Goal: Task Accomplishment & Management: Use online tool/utility

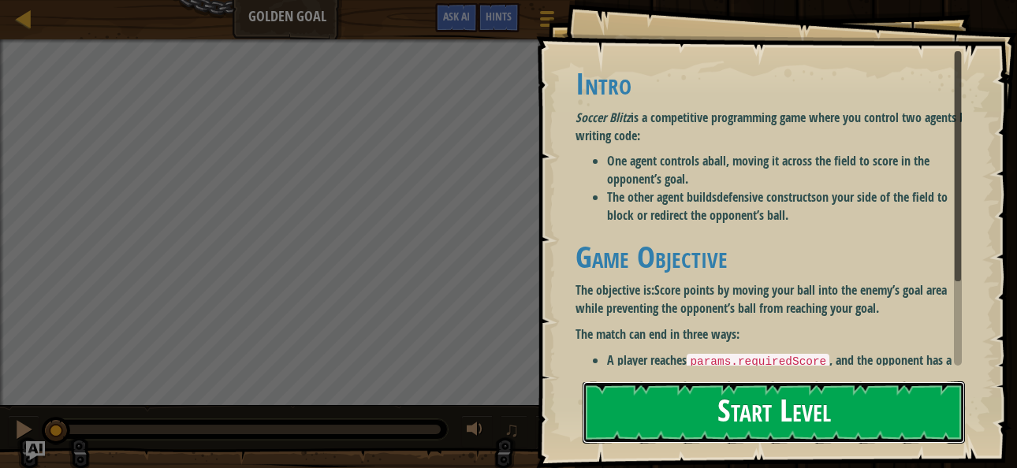
click at [835, 425] on button "Start Level" at bounding box center [774, 413] width 382 height 62
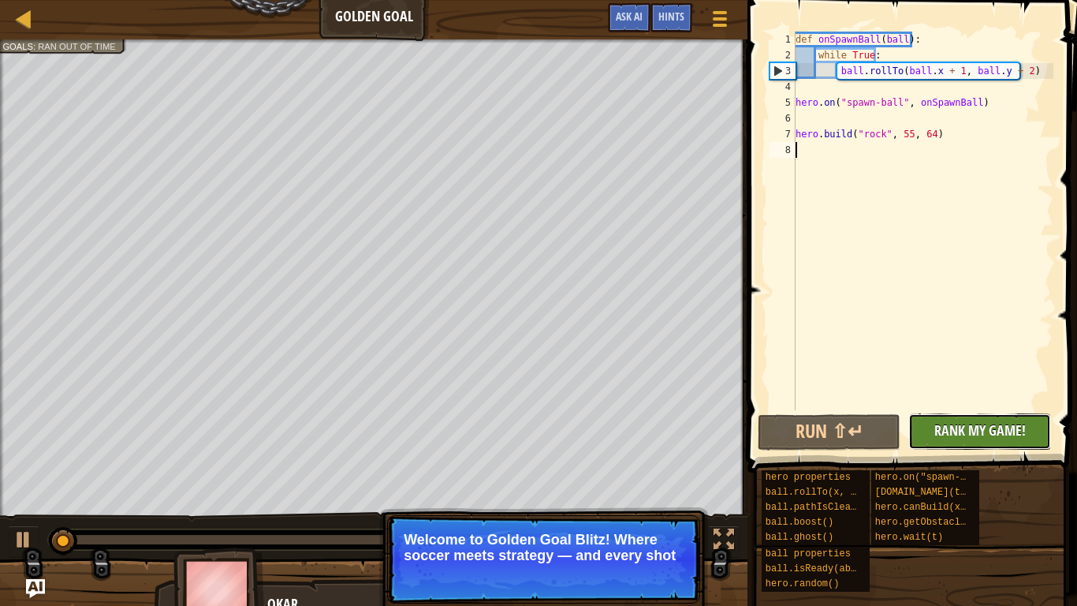
click at [949, 427] on span "Rank My Game!" at bounding box center [979, 430] width 91 height 20
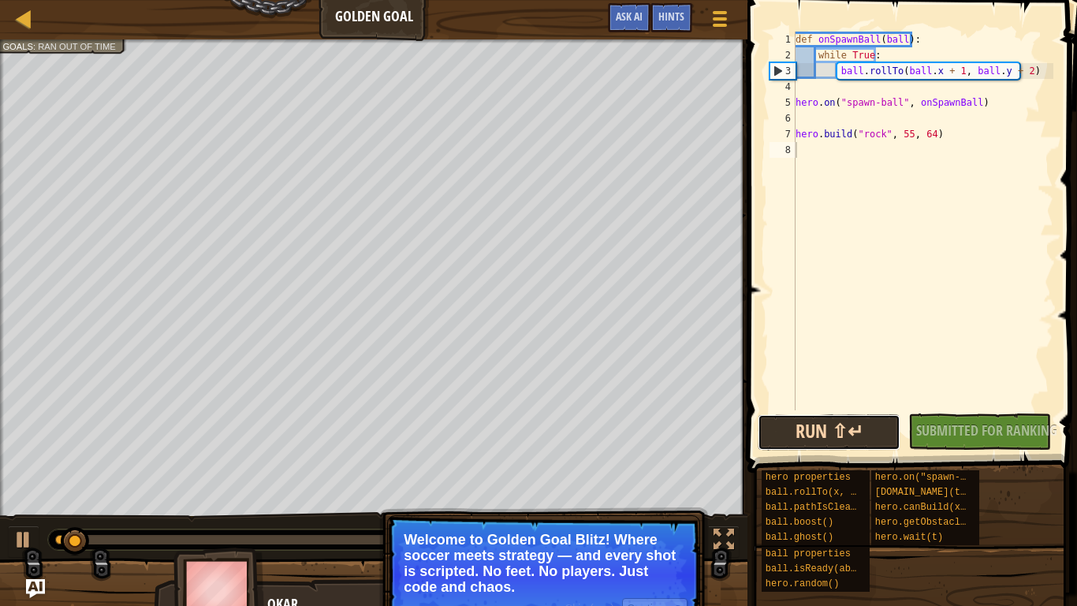
click at [847, 426] on button "Run ⇧↵" at bounding box center [829, 432] width 143 height 36
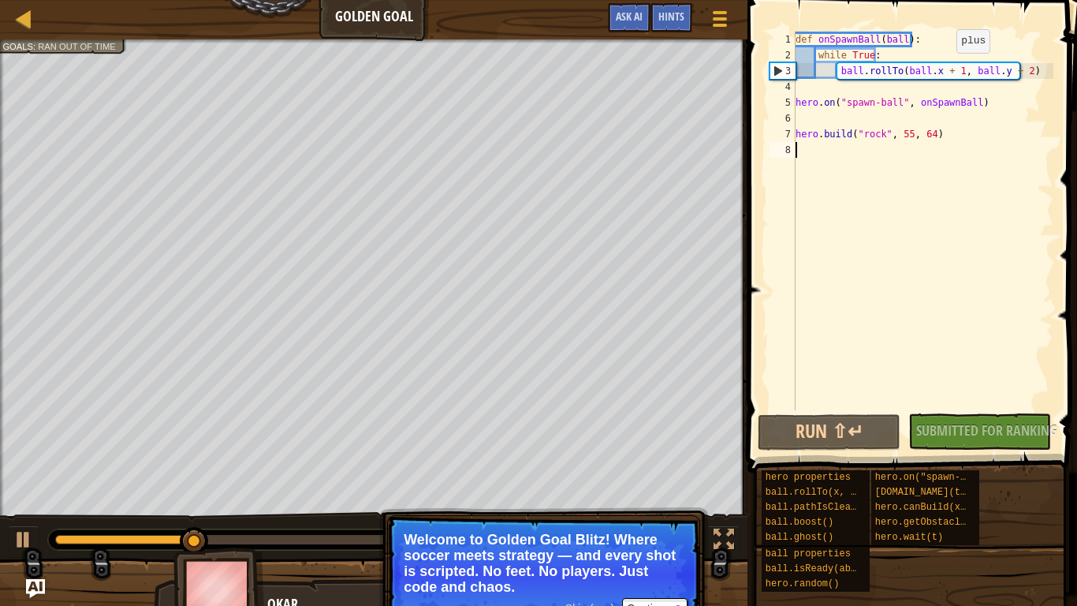
click at [943, 69] on div "def onSpawnBall ( ball ) : while True : ball . rollTo ( ball . x + 1 , ball . y…" at bounding box center [923, 237] width 261 height 410
click at [946, 69] on div "def onSpawnBall ( ball ) : while True : ball . rollTo ( ball . x + 1 , ball . y…" at bounding box center [923, 237] width 261 height 410
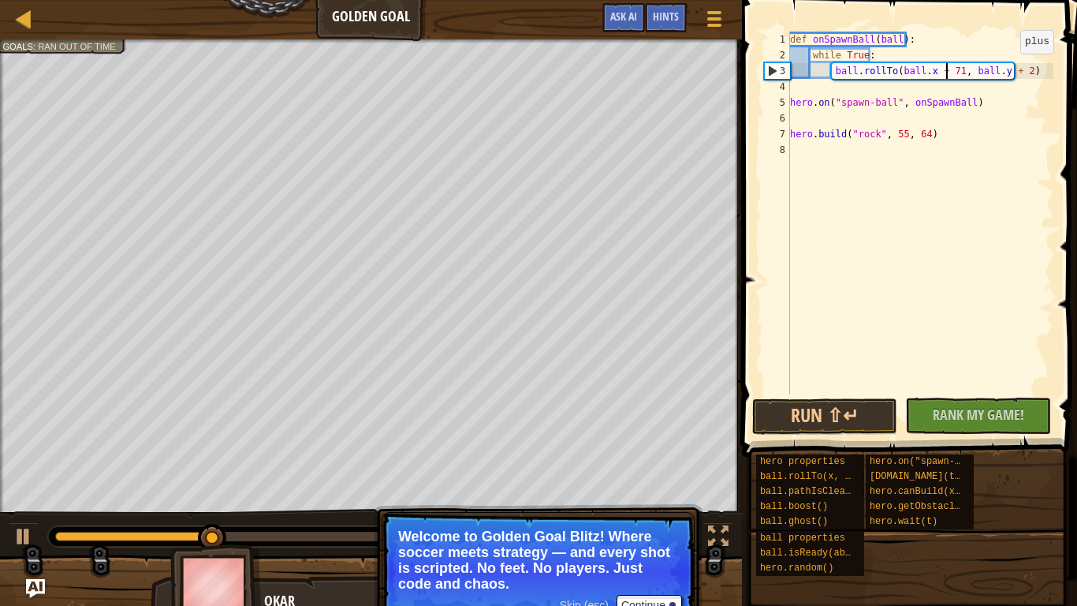
click at [1008, 69] on div "def onSpawnBall ( ball ) : while True : ball . rollTo ( ball . x + 71 , ball . …" at bounding box center [920, 229] width 267 height 394
type textarea "ball.rollTo(ball.x + 71, ball.y + 12)"
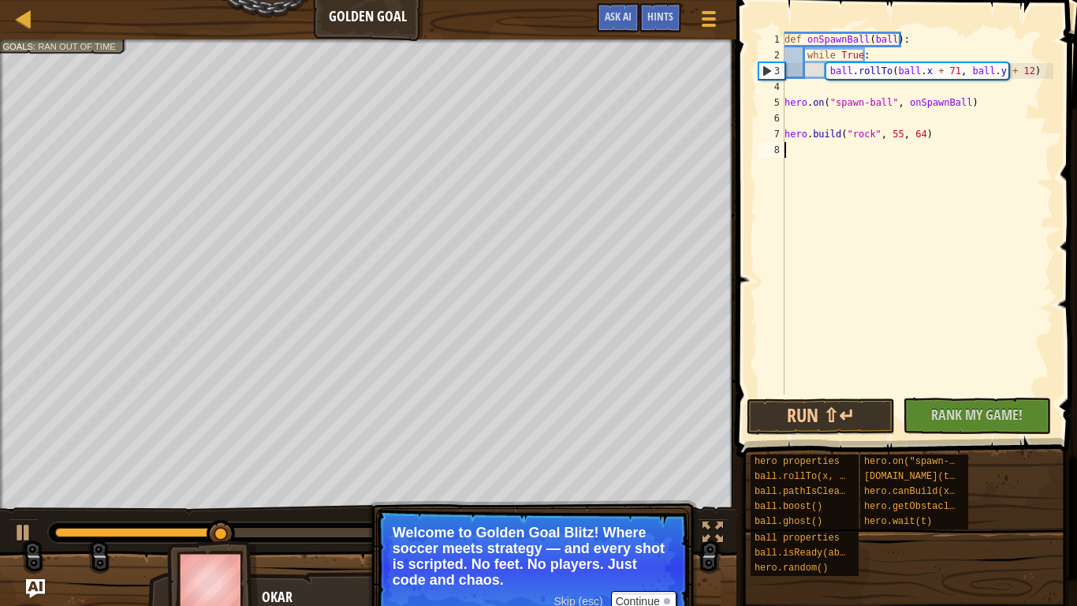
click at [967, 298] on div "def onSpawnBall ( ball ) : while True : ball . rollTo ( ball . x + 71 , ball . …" at bounding box center [917, 229] width 272 height 394
click at [946, 415] on span "Rank My Game!" at bounding box center [976, 415] width 91 height 20
click at [893, 135] on div "def onSpawnBall ( ball ) : while True : ball . rollTo ( ball . x + 71 , ball . …" at bounding box center [917, 229] width 272 height 394
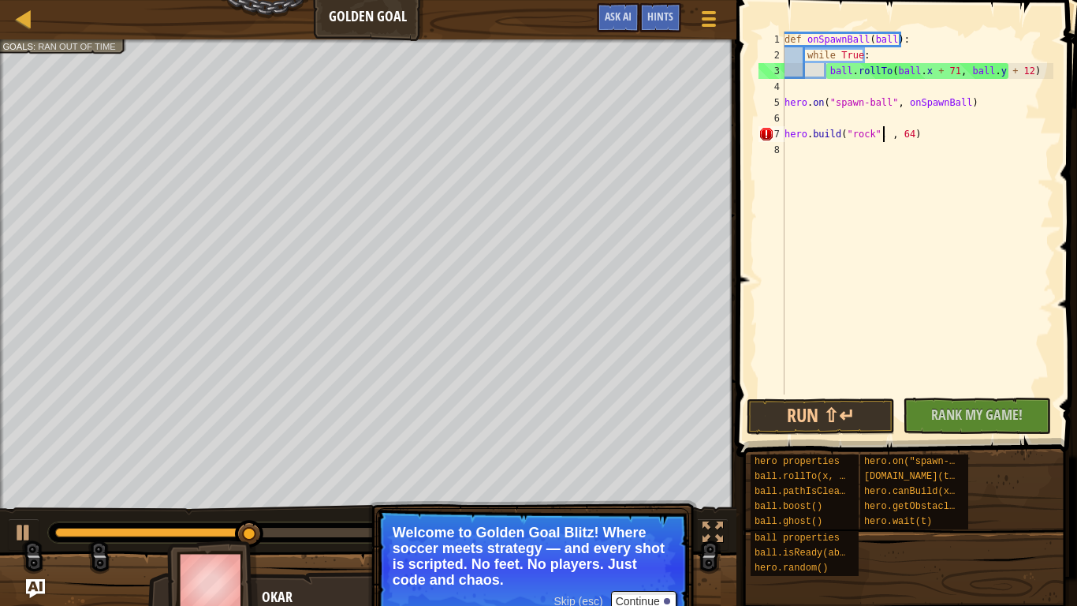
scroll to position [7, 9]
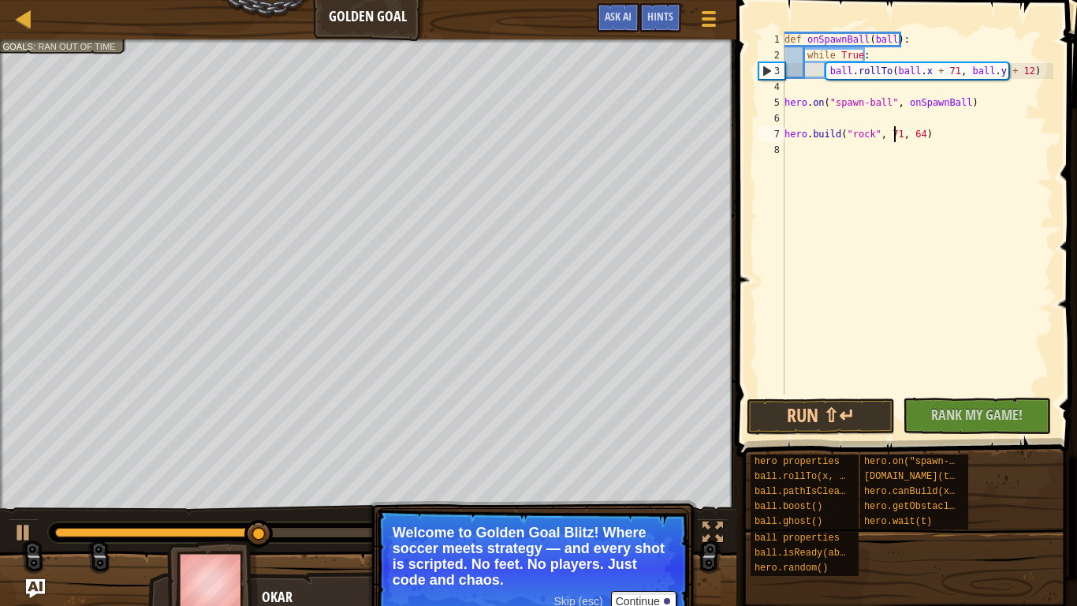
click at [913, 137] on div "def onSpawnBall ( ball ) : while True : ball . rollTo ( ball . x + 71 , ball . …" at bounding box center [917, 229] width 272 height 394
type textarea "hero.build("rock", 71, 12)"
click at [938, 420] on span "Rank My Game!" at bounding box center [976, 415] width 91 height 20
click at [866, 416] on button "Run ⇧↵" at bounding box center [821, 416] width 148 height 36
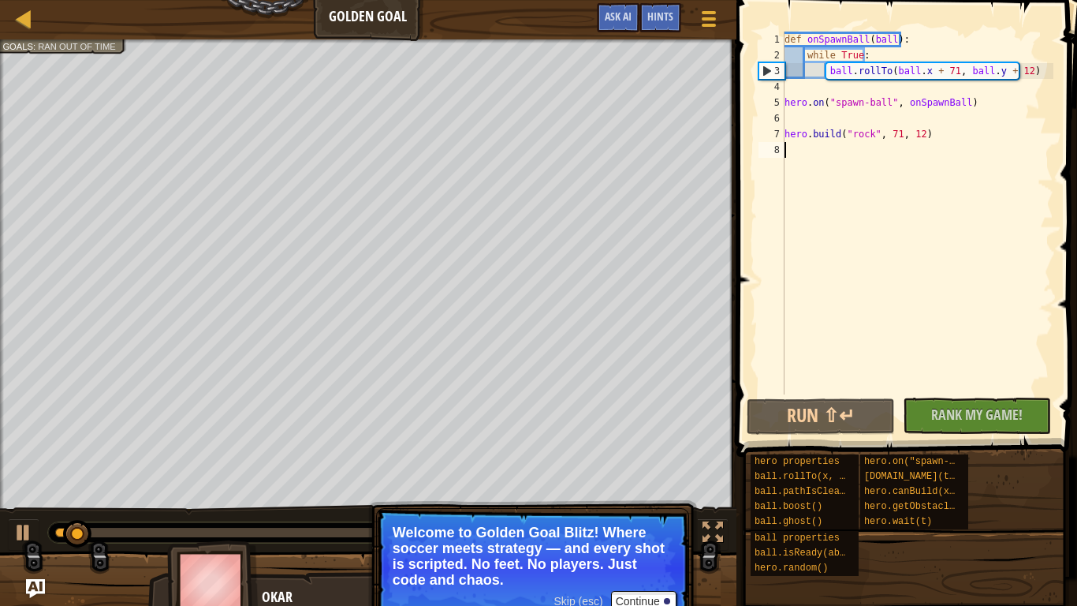
click at [806, 246] on div "def onSpawnBall ( ball ) : while True : ball . rollTo ( ball . x + 71 , ball . …" at bounding box center [917, 229] width 272 height 394
click at [867, 54] on div "def onSpawnBall ( ball ) : while True : ball . rollTo ( ball . x + 71 , ball . …" at bounding box center [917, 229] width 272 height 394
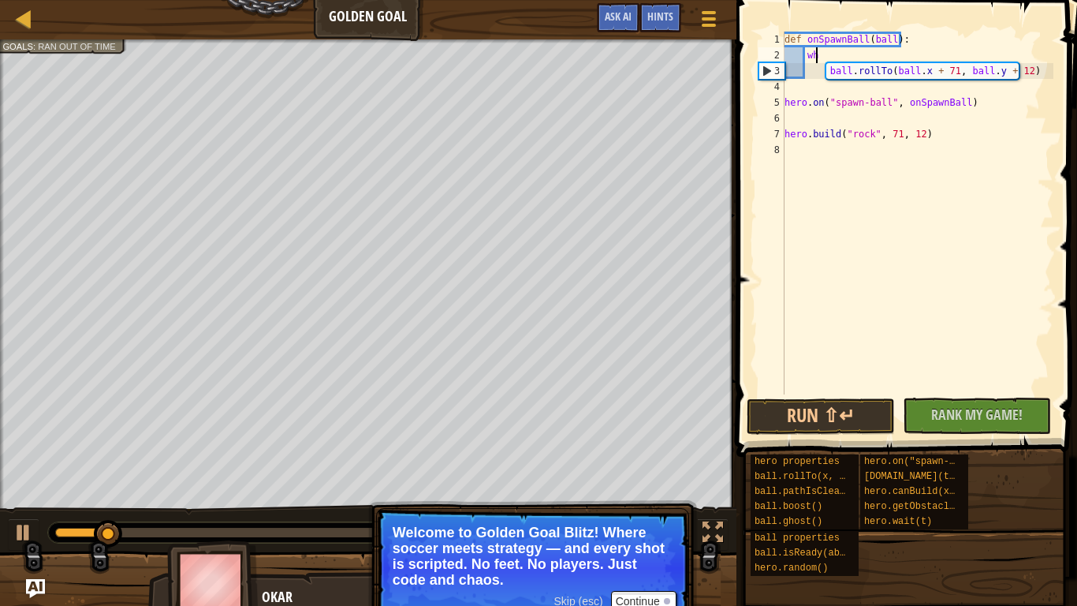
type textarea "w"
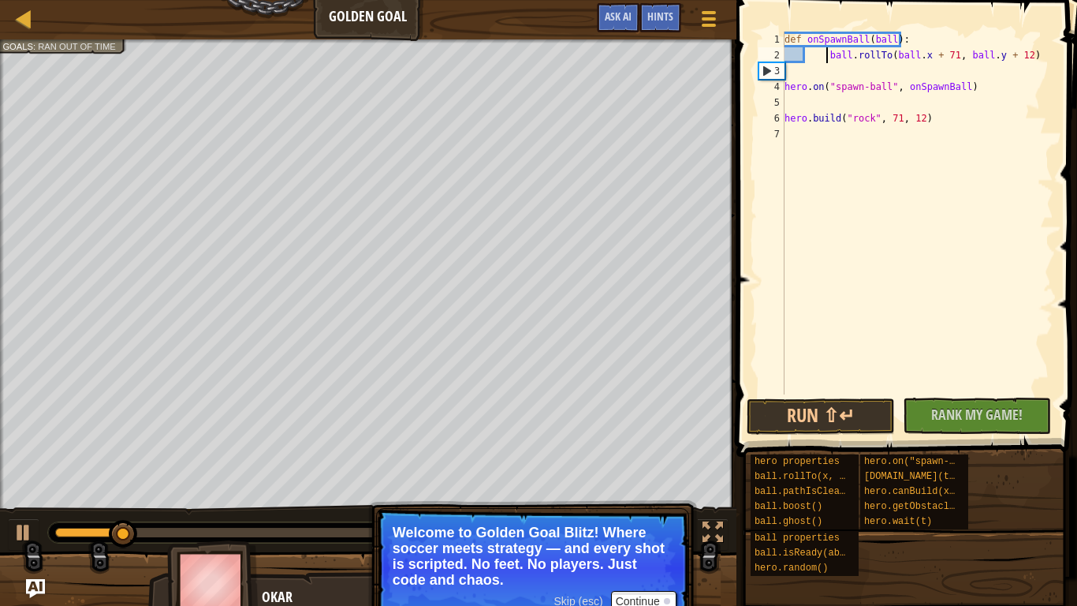
click at [825, 57] on div "def onSpawnBall ( ball ) : ball . rollTo ( ball . x + 71 , ball . y + 12 ) hero…" at bounding box center [917, 229] width 272 height 394
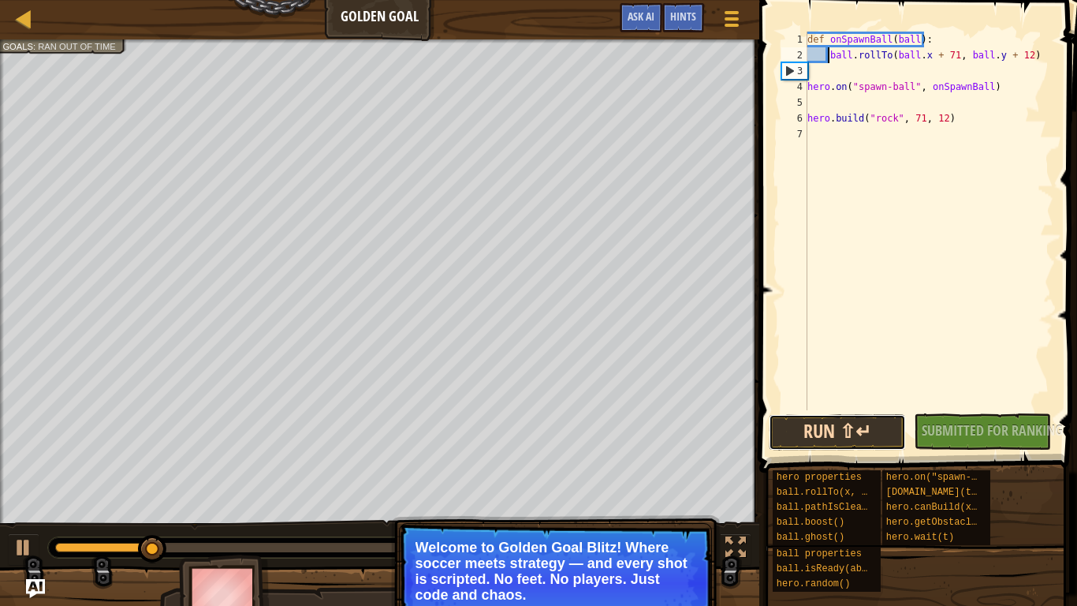
click at [845, 435] on button "Run ⇧↵" at bounding box center [837, 432] width 137 height 36
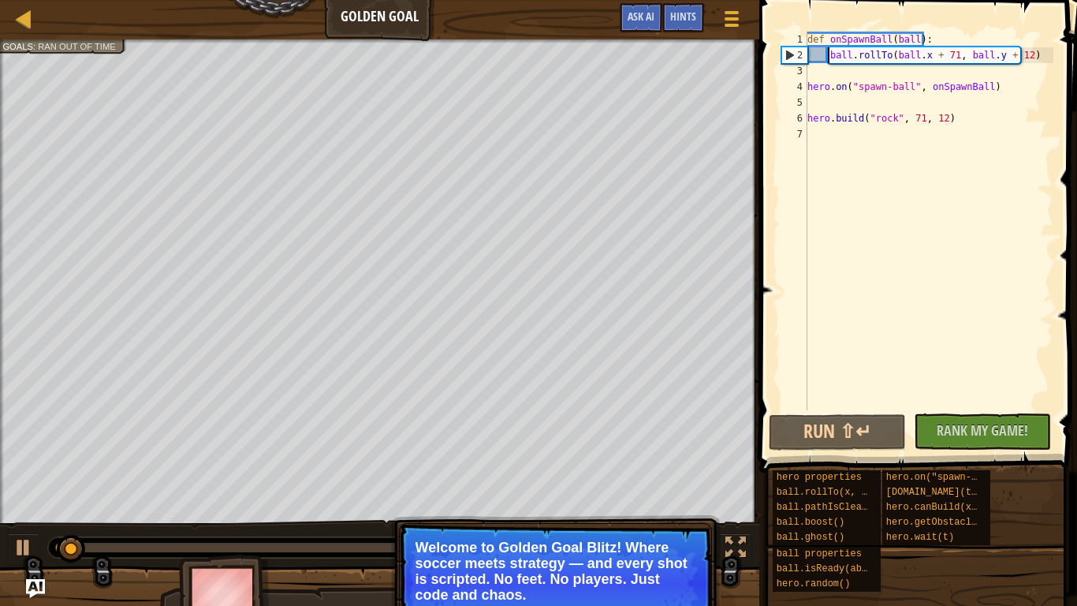
click at [926, 37] on div "def onSpawnBall ( ball ) : ball . rollTo ( ball . x + 71 , ball . y + 12 ) hero…" at bounding box center [928, 237] width 249 height 410
type textarea "def onSpawnBall(ball):"
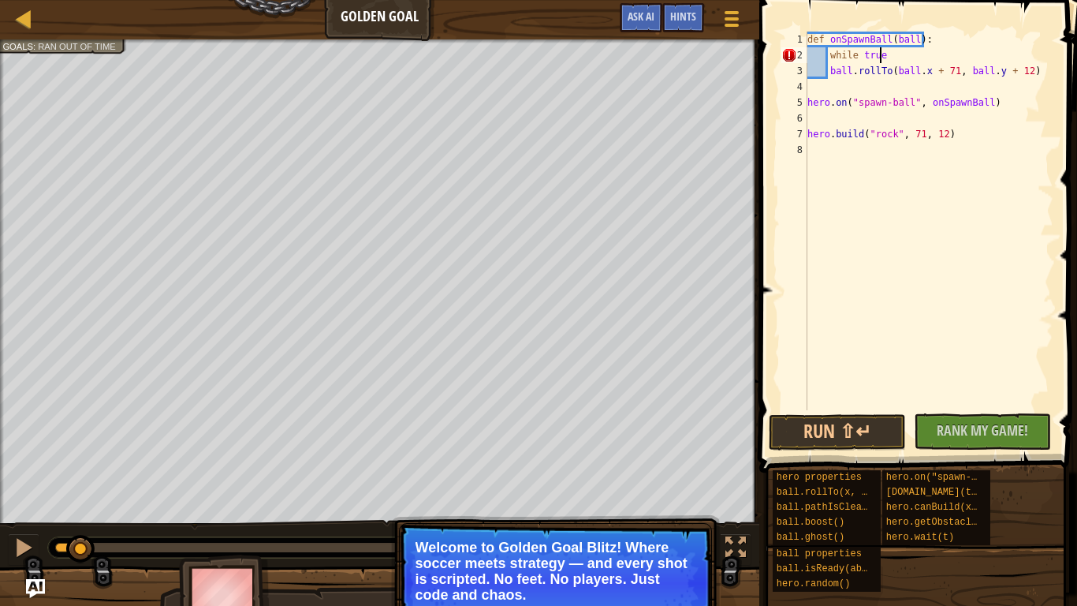
scroll to position [7, 6]
click at [829, 73] on div "def onSpawnBall ( ball ) : while true : ball . rollTo ( ball . x + 71 , ball . …" at bounding box center [928, 237] width 249 height 410
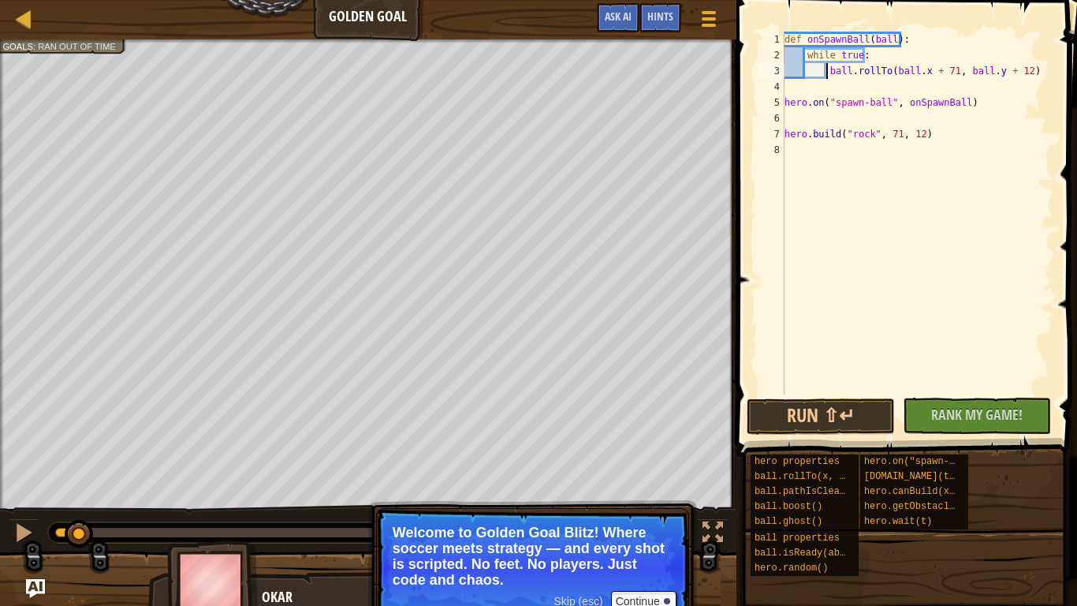
click at [867, 54] on div "def onSpawnBall ( ball ) : while true : ball . rollTo ( ball . x + 71 , ball . …" at bounding box center [917, 229] width 272 height 394
click at [814, 420] on button "Run ⇧↵" at bounding box center [821, 416] width 148 height 36
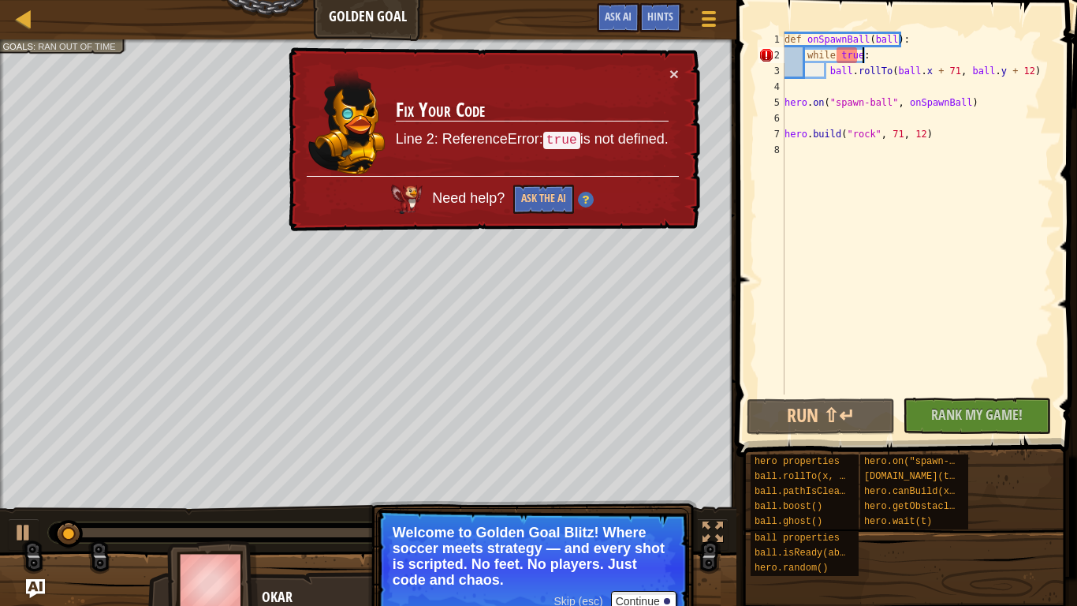
click at [856, 53] on div "def onSpawnBall ( ball ) : while true : ball . rollTo ( ball . x + 71 , ball . …" at bounding box center [917, 229] width 272 height 394
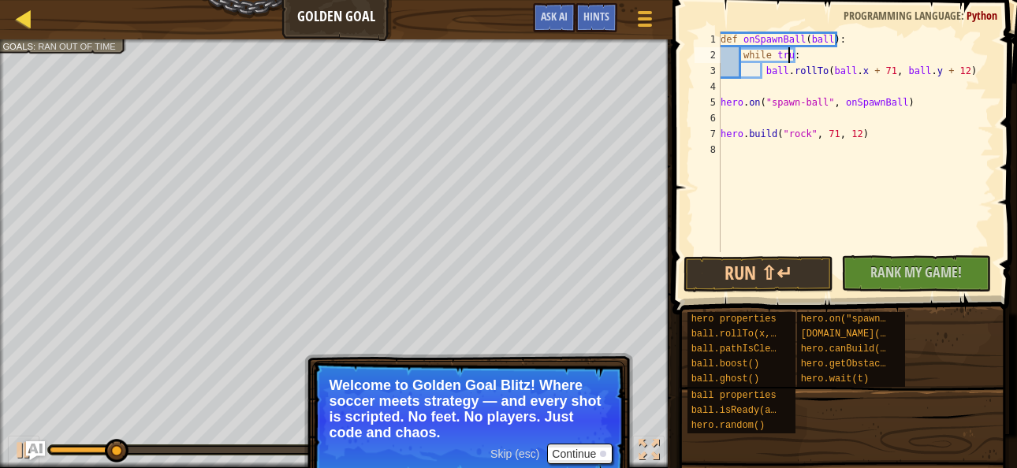
type textarea "while tru:"
click at [21, 18] on div at bounding box center [24, 19] width 20 height 20
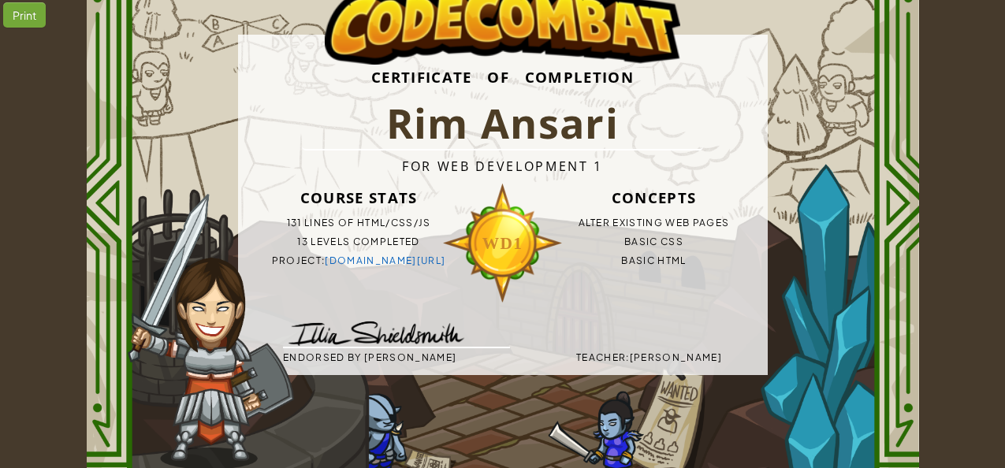
scroll to position [118, 0]
